Goal: Find specific page/section: Find specific page/section

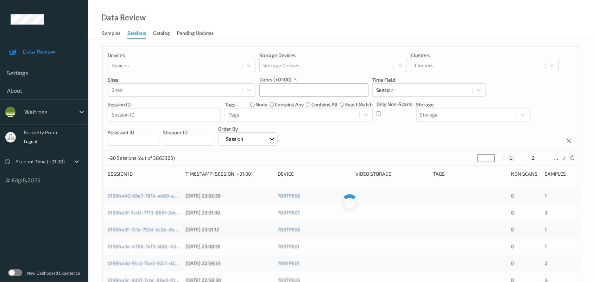
click at [290, 93] on input "text" at bounding box center [313, 89] width 109 height 13
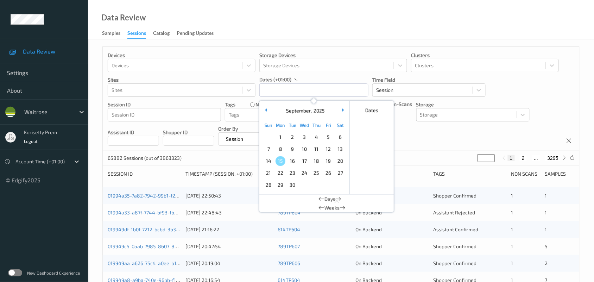
click at [340, 150] on span "13" at bounding box center [340, 149] width 10 height 10
type input "[DATE] 00:00 -> [DATE] 23:59"
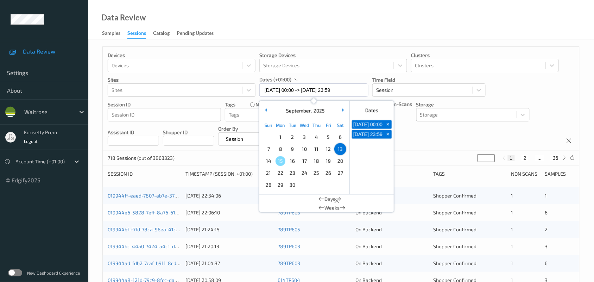
click at [421, 144] on div "Devices Devices Storage Devices Storage Devices Clusters Clusters Sites Sites d…" at bounding box center [341, 99] width 477 height 104
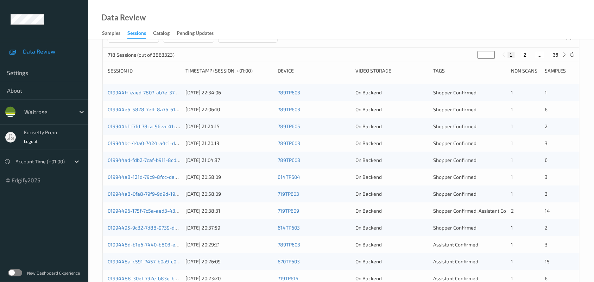
scroll to position [88, 0]
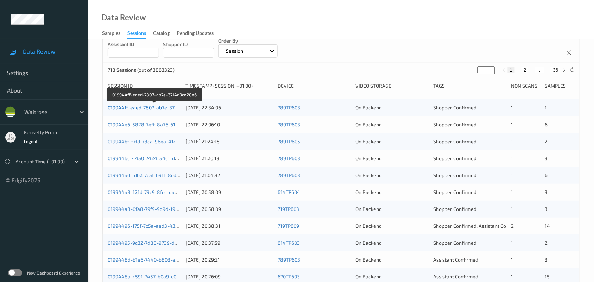
click at [154, 105] on link "019944ff-eaed-7807-ab7e-3714d3ca28e6" at bounding box center [155, 108] width 95 height 6
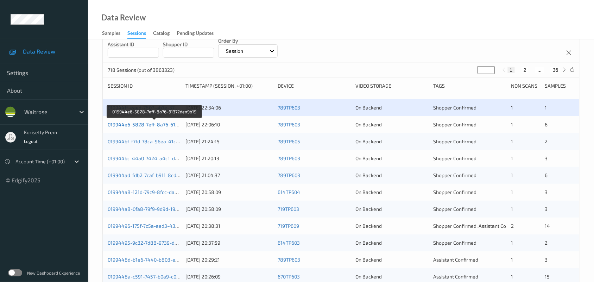
click at [163, 125] on link "019944e6-5828-7eff-8a76-61372dea9b19" at bounding box center [155, 124] width 95 height 6
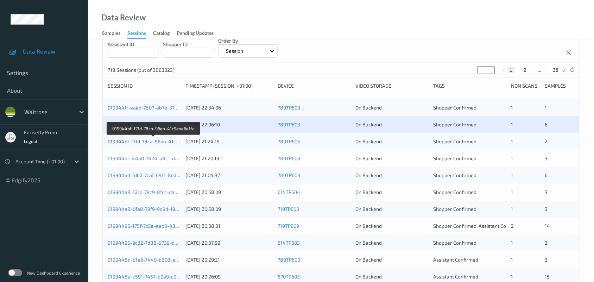
click at [159, 142] on link "019944bf-f7fd-78ca-96ea-41c9eae6e1fa" at bounding box center [154, 141] width 92 height 6
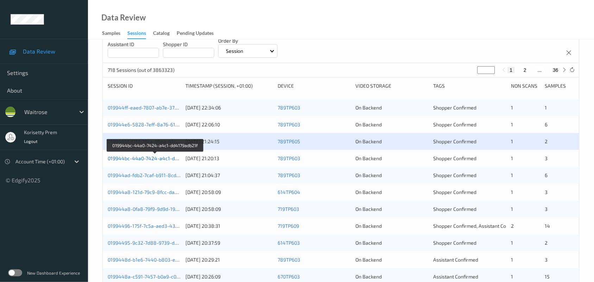
click at [158, 160] on link "019944bc-44a0-7424-a4c1-dd4179adb21f" at bounding box center [156, 158] width 96 height 6
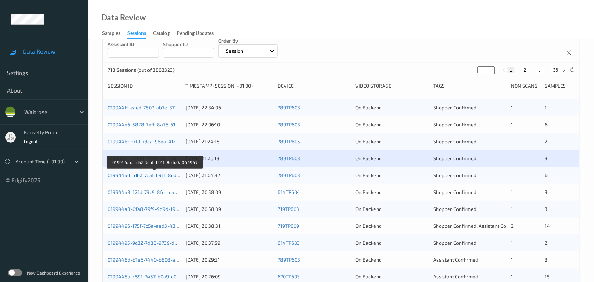
click at [166, 175] on link "019944ad-fdb2-7caf-b911-8cdd0a044947" at bounding box center [155, 175] width 95 height 6
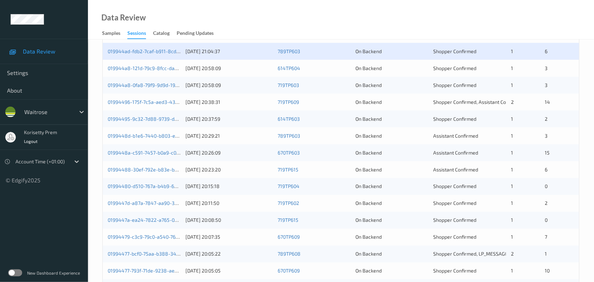
scroll to position [140, 0]
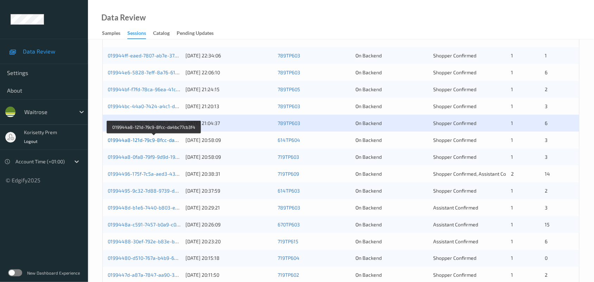
click at [159, 140] on link "019944a8-121d-79c9-8fcc-da4bc77cb3f4" at bounding box center [154, 140] width 93 height 6
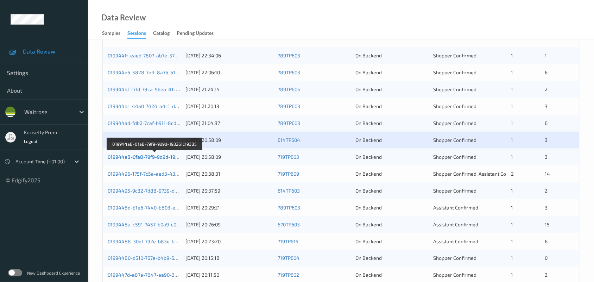
click at [164, 158] on link "019944a8-0fa8-79f9-9d9d-193261c19385" at bounding box center [155, 157] width 94 height 6
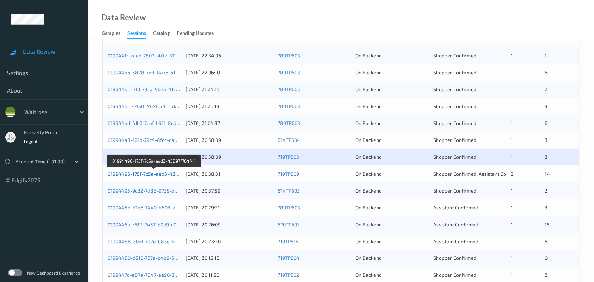
click at [172, 175] on link "01994496-175f-7c5a-aed3-43897f764f41" at bounding box center [154, 174] width 93 height 6
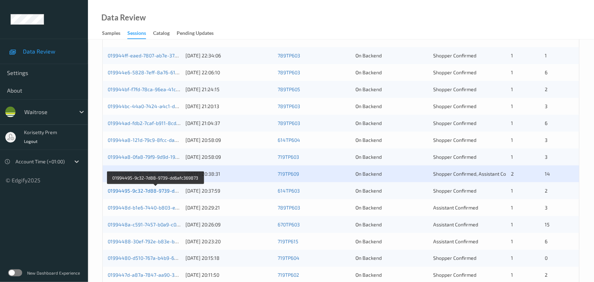
click at [161, 191] on link "01994495-9c32-7d88-9739-dd6afc369873" at bounding box center [156, 191] width 96 height 6
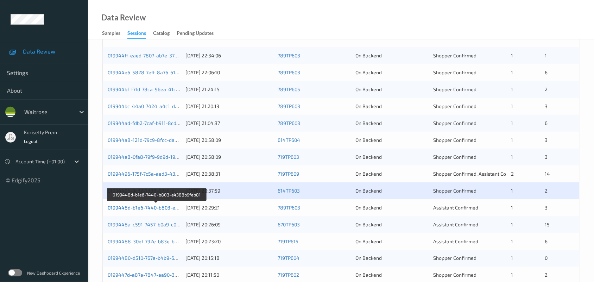
click at [168, 209] on link "0199448d-b1e6-7440-b803-e4388b9feb81" at bounding box center [157, 208] width 98 height 6
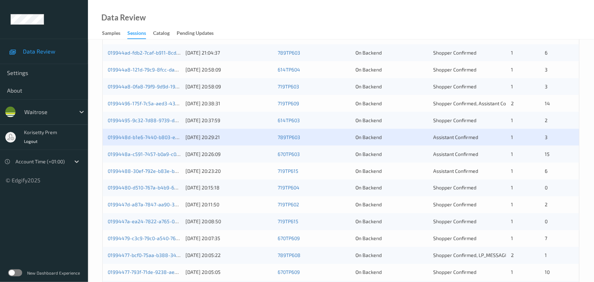
scroll to position [272, 0]
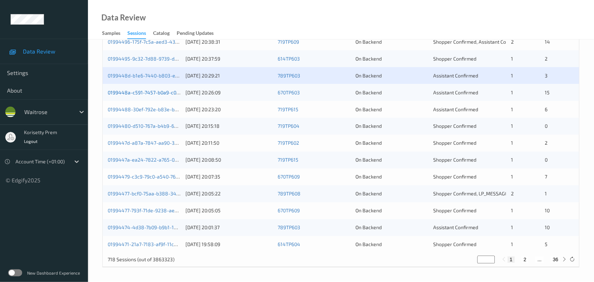
click at [150, 93] on link "0199448a-c591-7457-b0a9-c070a8c81bb2" at bounding box center [156, 92] width 96 height 6
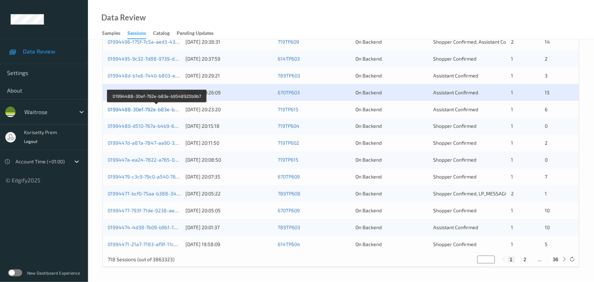
click at [159, 108] on link "01994488-30ef-792e-b83e-b9548920b9b7" at bounding box center [157, 109] width 98 height 6
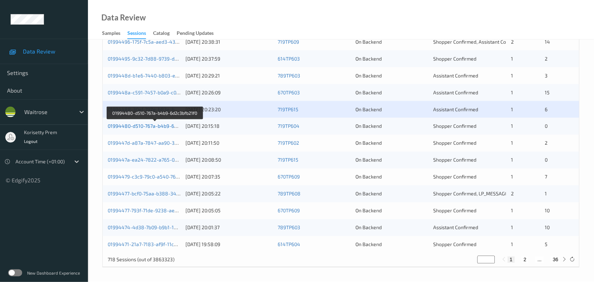
click at [154, 124] on link "01994480-d510-767a-b4b9-6d2c3bfb21f0" at bounding box center [155, 126] width 94 height 6
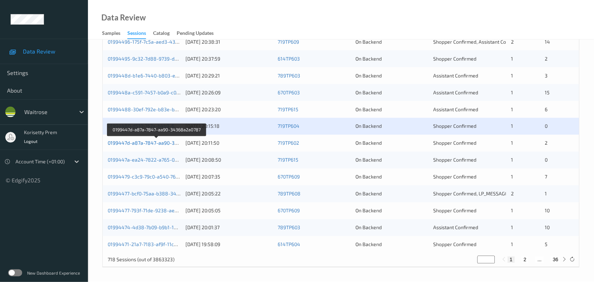
click at [166, 143] on link "0199447d-a87a-7847-aa90-34368a2a0787" at bounding box center [157, 143] width 98 height 6
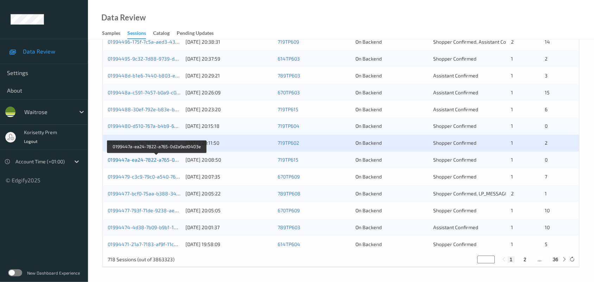
click at [167, 161] on link "0199447a-ea24-7822-a765-0d2a9ed0403e" at bounding box center [157, 160] width 98 height 6
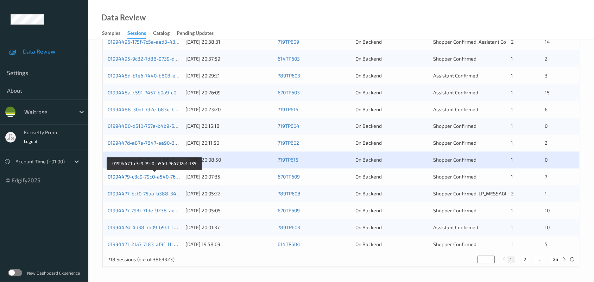
click at [165, 177] on link "01994479-c3c9-79c0-a540-764792e1cf35" at bounding box center [155, 177] width 94 height 6
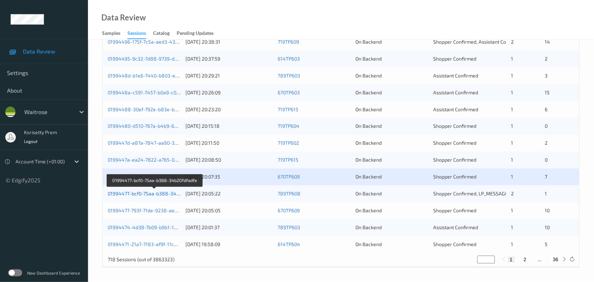
click at [164, 196] on link "01994477-bcf0-75aa-b388-34b20fdfadfe" at bounding box center [155, 194] width 94 height 6
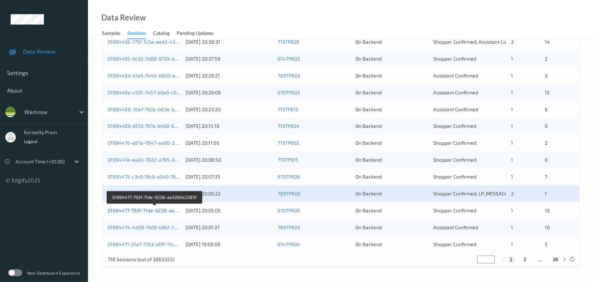
click at [161, 211] on link "01994477-793f-71de-9238-ae3260e2385f" at bounding box center [155, 211] width 94 height 6
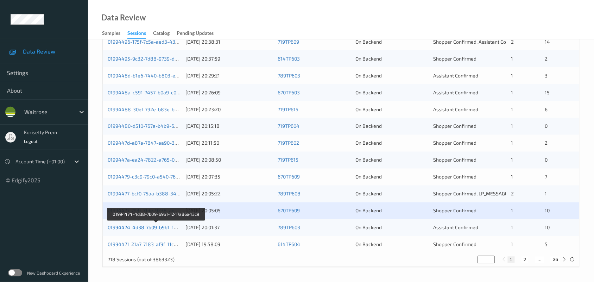
click at [166, 226] on link "01994474-4d38-7b09-b9b1-1247a86a43c9" at bounding box center [157, 228] width 98 height 6
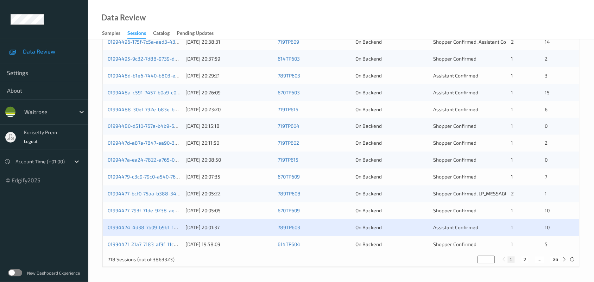
click at [157, 249] on div "01994471-21a7-7183-af9f-11c096f9b0f1 [DATE] 19:58:09 614TP604 On Backend Shoppe…" at bounding box center [341, 244] width 477 height 17
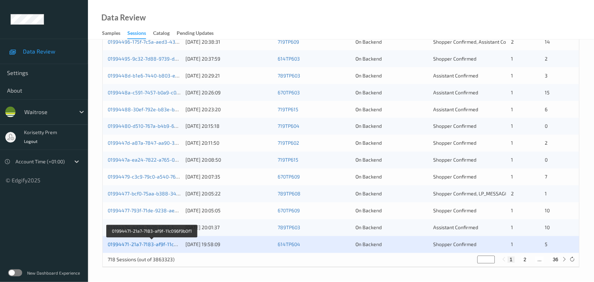
click at [160, 244] on link "01994471-21a7-7183-af9f-11c096f9b0f1" at bounding box center [152, 244] width 89 height 6
